Goal: Task Accomplishment & Management: Use online tool/utility

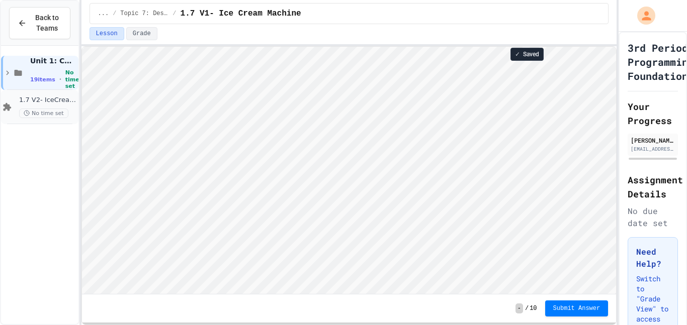
scroll to position [1, 0]
click at [55, 105] on div "1.7 V2- IceCream Machine Project No time set" at bounding box center [47, 107] width 57 height 22
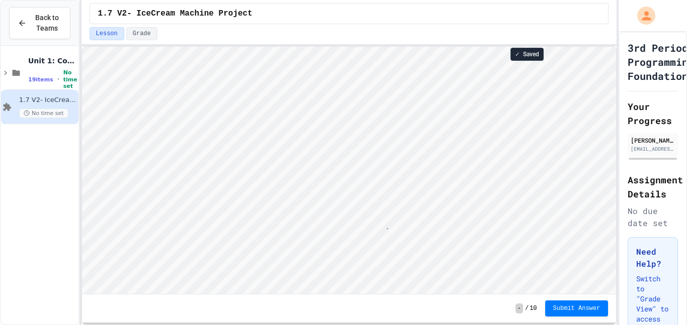
scroll to position [1, 59]
type textarea "**********"
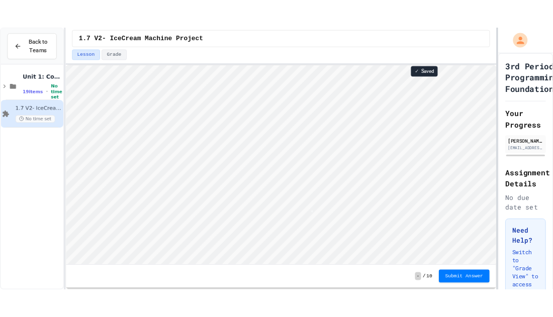
scroll to position [1, 0]
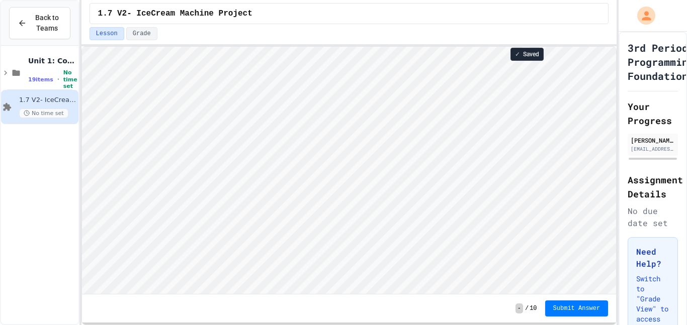
click at [471, 25] on div "1.7 V2- IceCream Machine Project" at bounding box center [348, 13] width 535 height 27
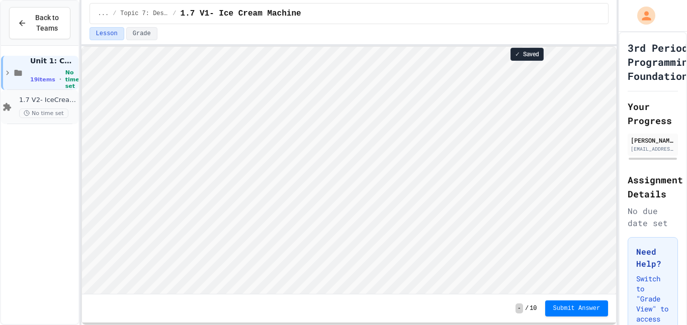
click at [34, 104] on span "1.7 V2- IceCream Machine Project" at bounding box center [47, 100] width 57 height 9
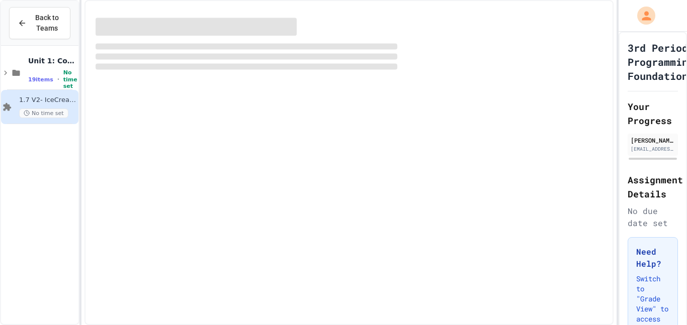
click at [33, 105] on div "1.7 V2- IceCream Machine Project No time set" at bounding box center [47, 107] width 57 height 22
